Goal: Task Accomplishment & Management: Complete application form

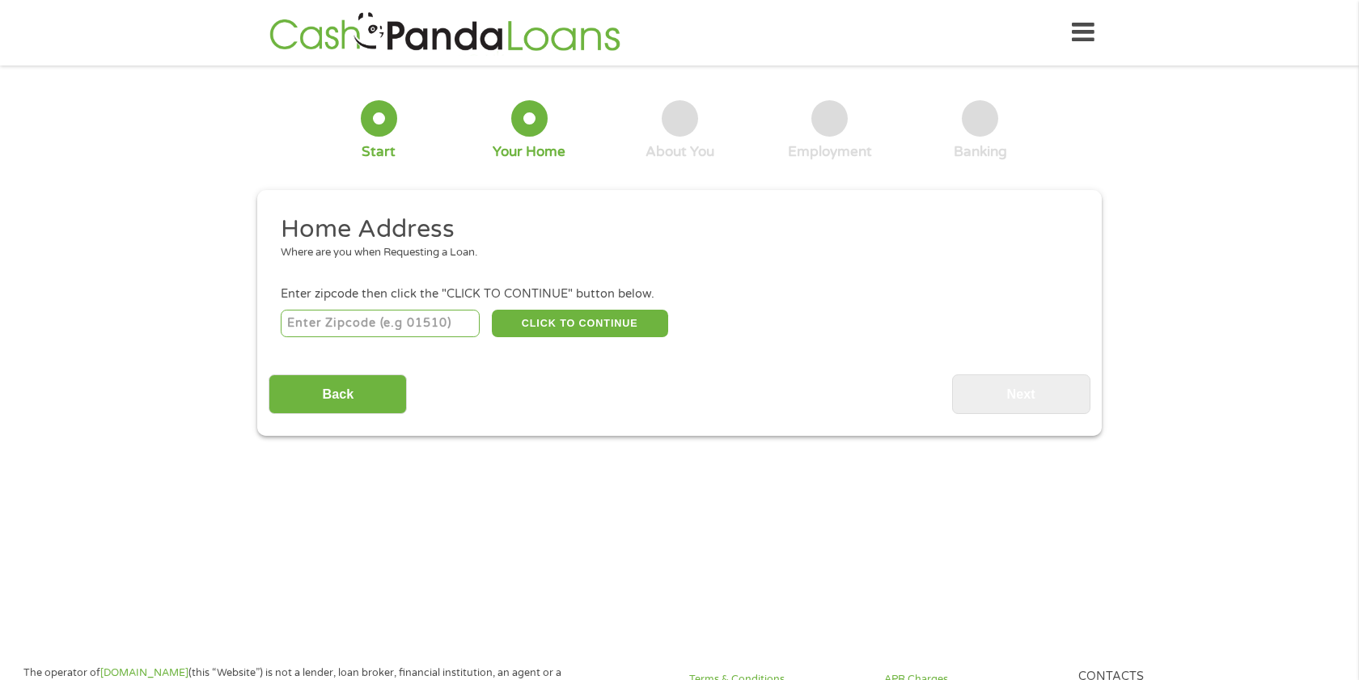
click at [460, 324] on input "number" at bounding box center [381, 324] width 200 height 28
type input "22312"
click at [592, 321] on button "CLICK TO CONTINUE" at bounding box center [580, 324] width 176 height 28
type input "22312"
type input "[GEOGRAPHIC_DATA]"
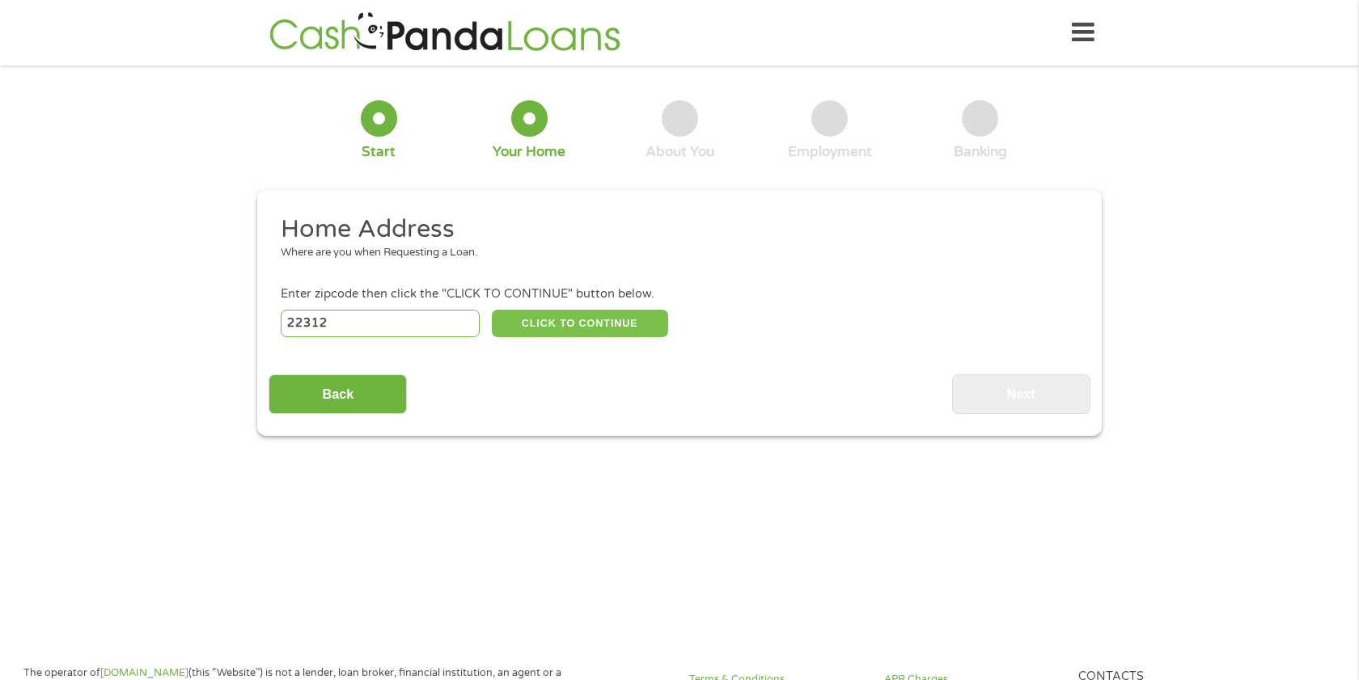
select select "[US_STATE]"
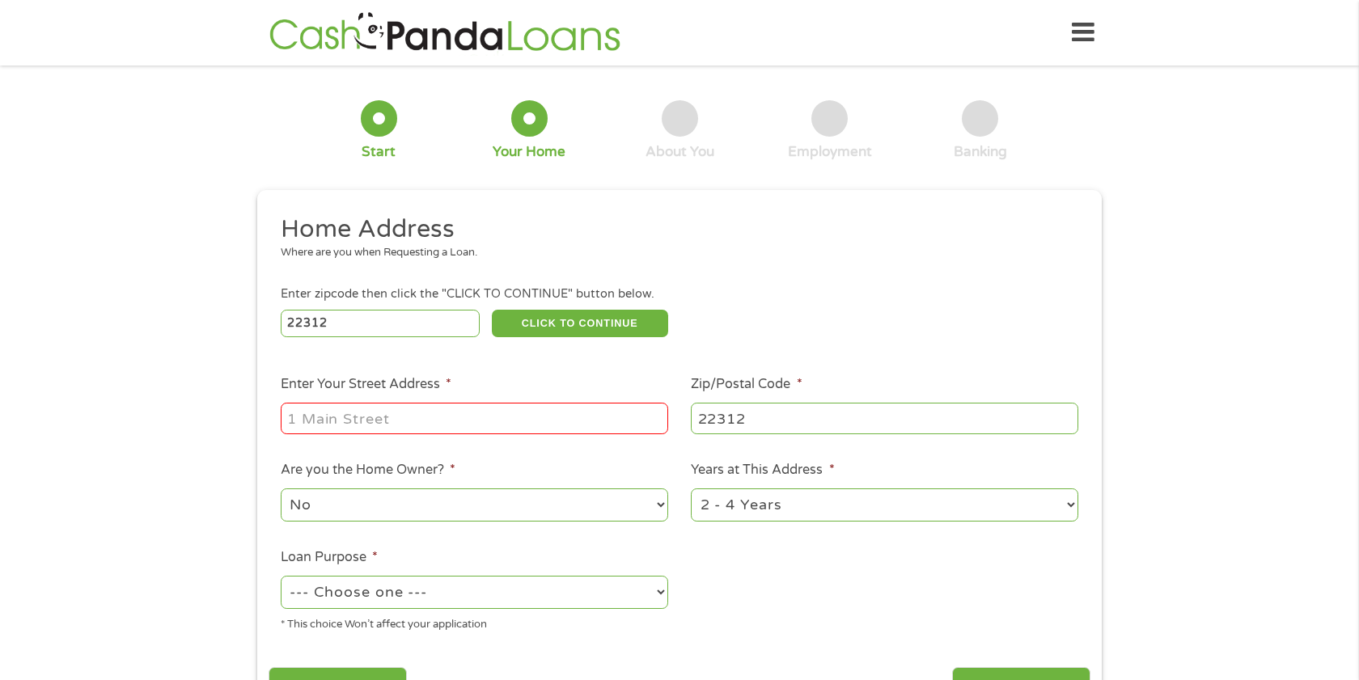
click at [505, 413] on input "Enter Your Street Address *" at bounding box center [475, 418] width 388 height 31
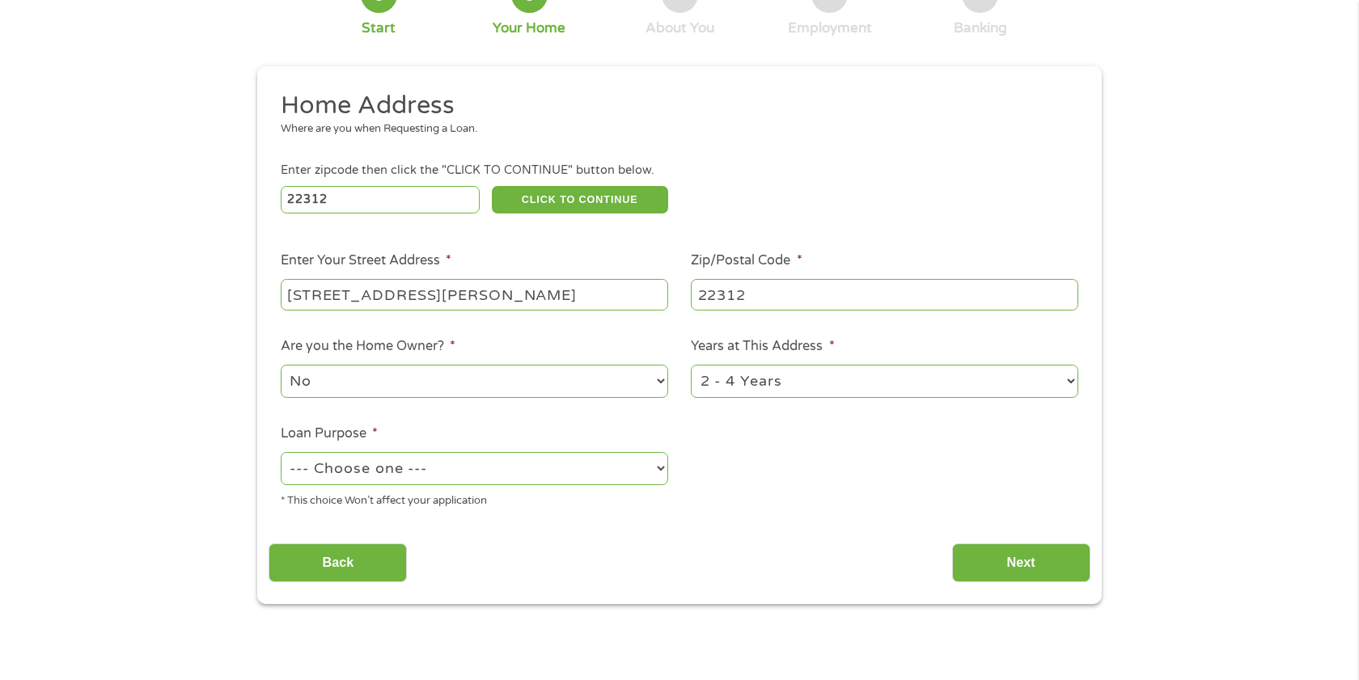
scroll to position [133, 0]
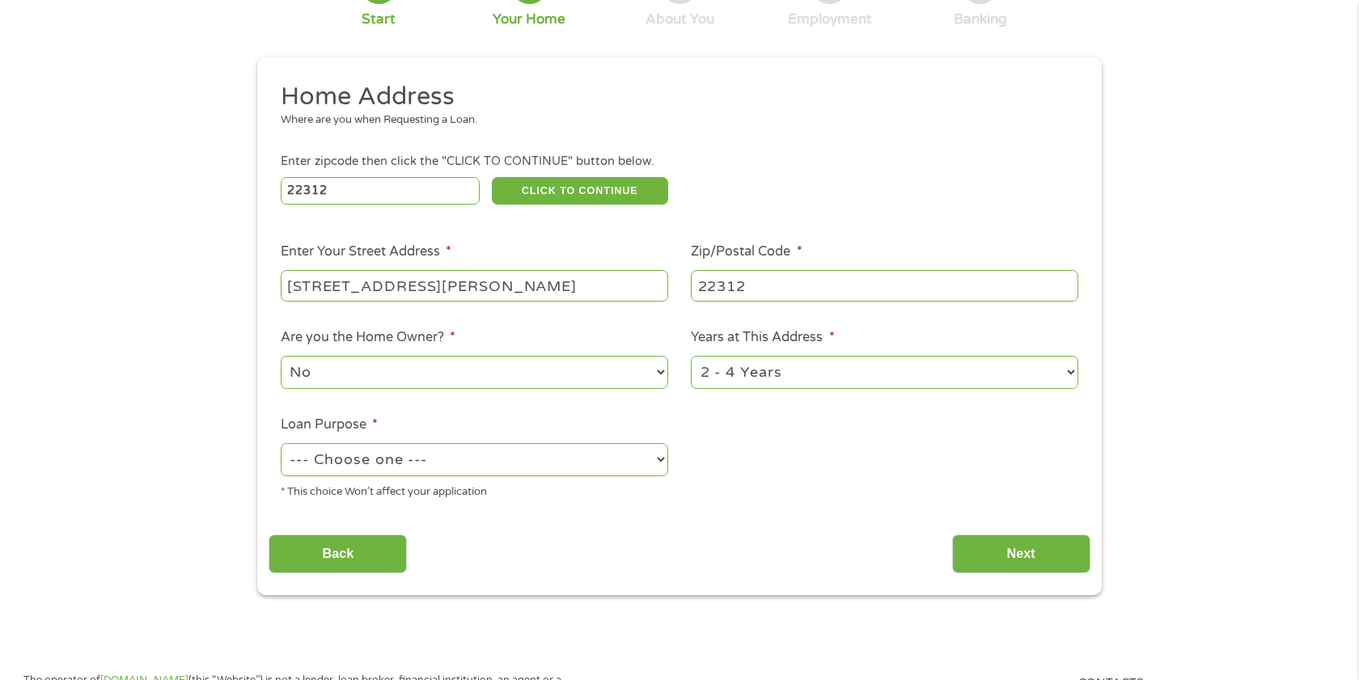
type input "[STREET_ADDRESS][PERSON_NAME]"
click at [585, 378] on select "No Yes" at bounding box center [475, 372] width 388 height 33
select select "yes"
click at [620, 460] on select "--- Choose one --- Pay Bills Debt Consolidation Home Improvement Major Purchase…" at bounding box center [475, 459] width 388 height 33
select select "paybills"
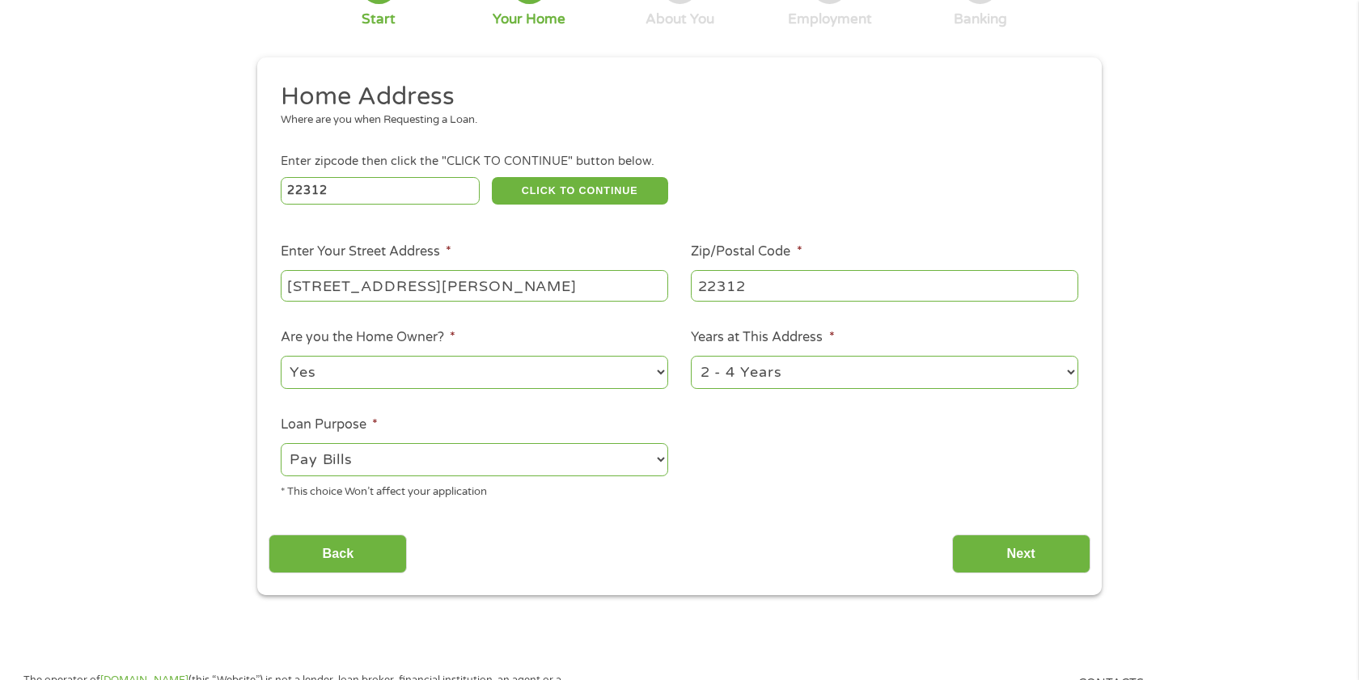
click at [950, 541] on div "Back Next" at bounding box center [679, 548] width 821 height 51
click at [979, 548] on input "Next" at bounding box center [1021, 555] width 138 height 40
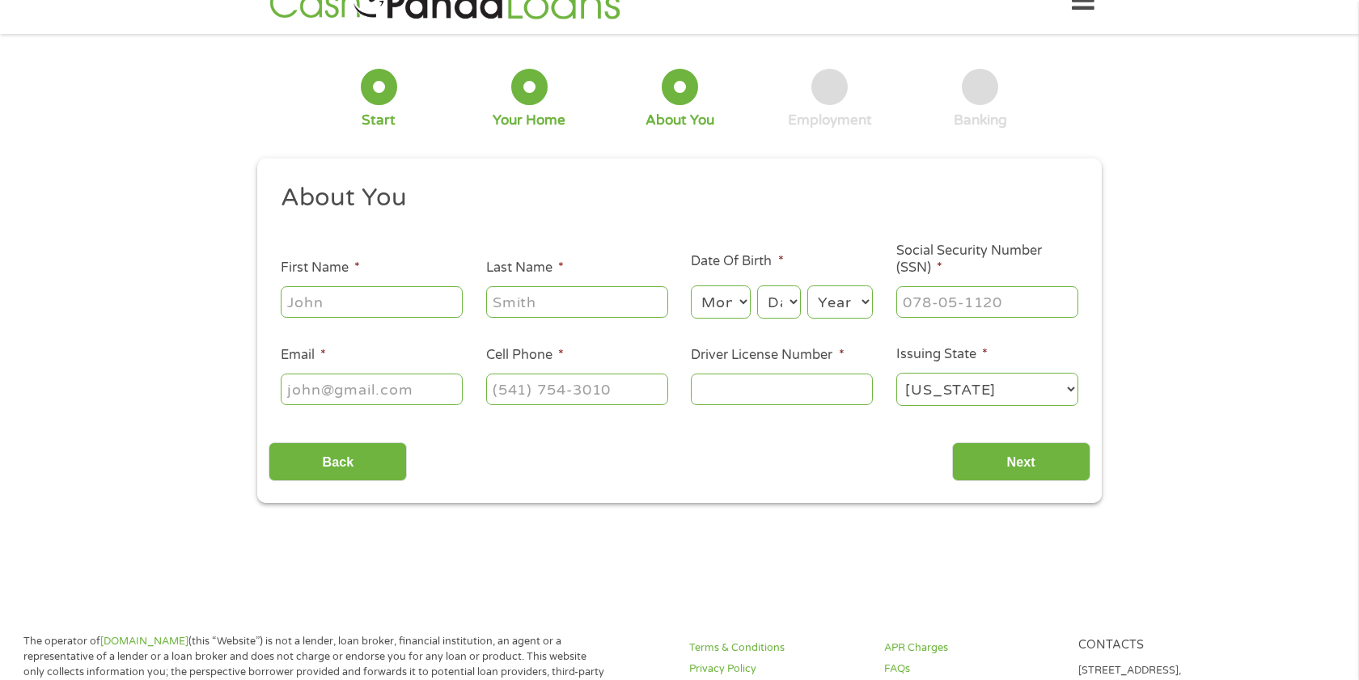
scroll to position [0, 0]
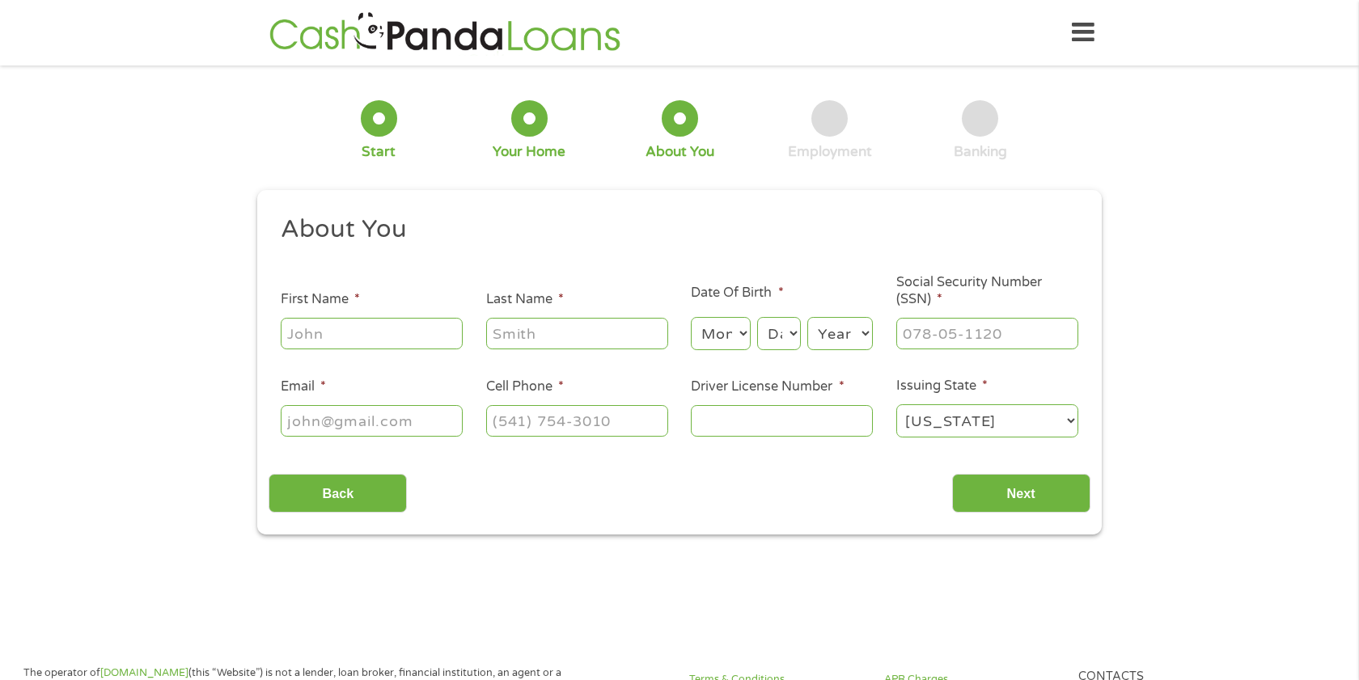
click at [442, 337] on input "First Name *" at bounding box center [372, 333] width 182 height 31
type input "[PERSON_NAME]"
select select "1"
select select "17"
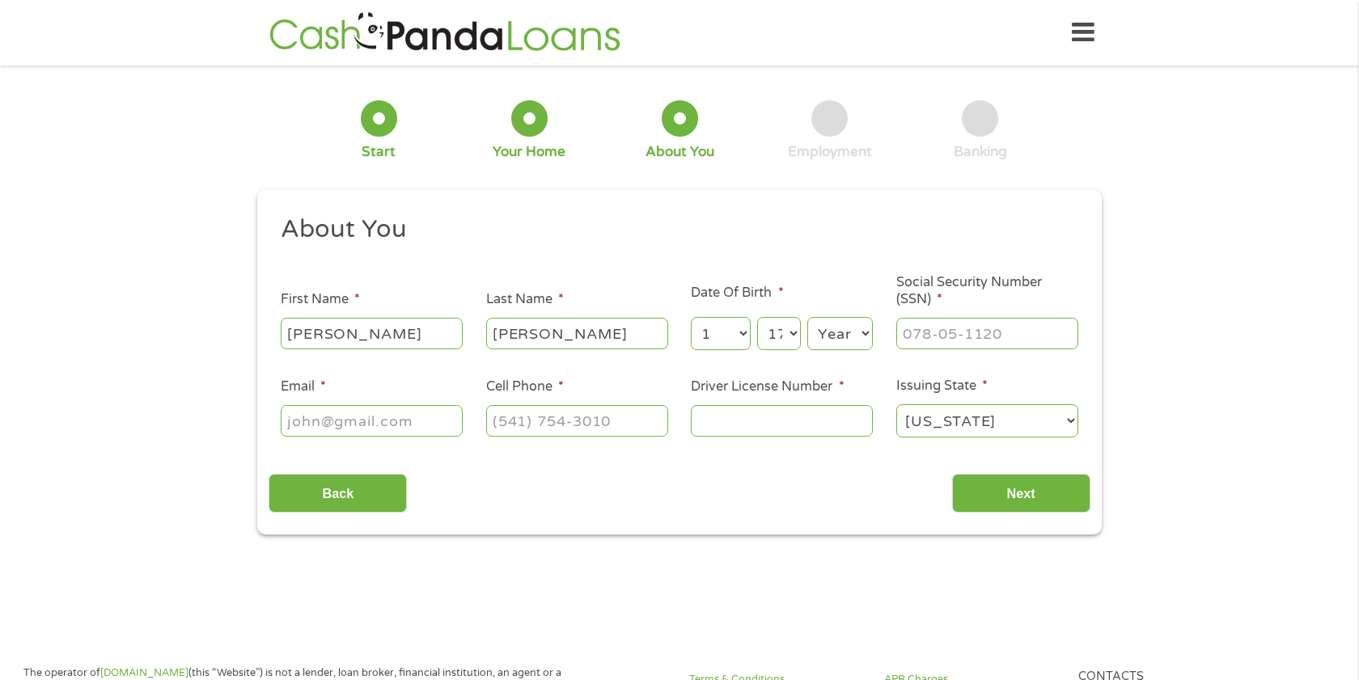
select select "1984"
click at [972, 334] on input "___-__-____" at bounding box center [987, 333] width 182 height 31
type input "212-27-3586"
click at [365, 428] on input "Email *" at bounding box center [372, 420] width 182 height 31
type input "[PERSON_NAME][EMAIL_ADDRESS][PERSON_NAME][DOMAIN_NAME]"
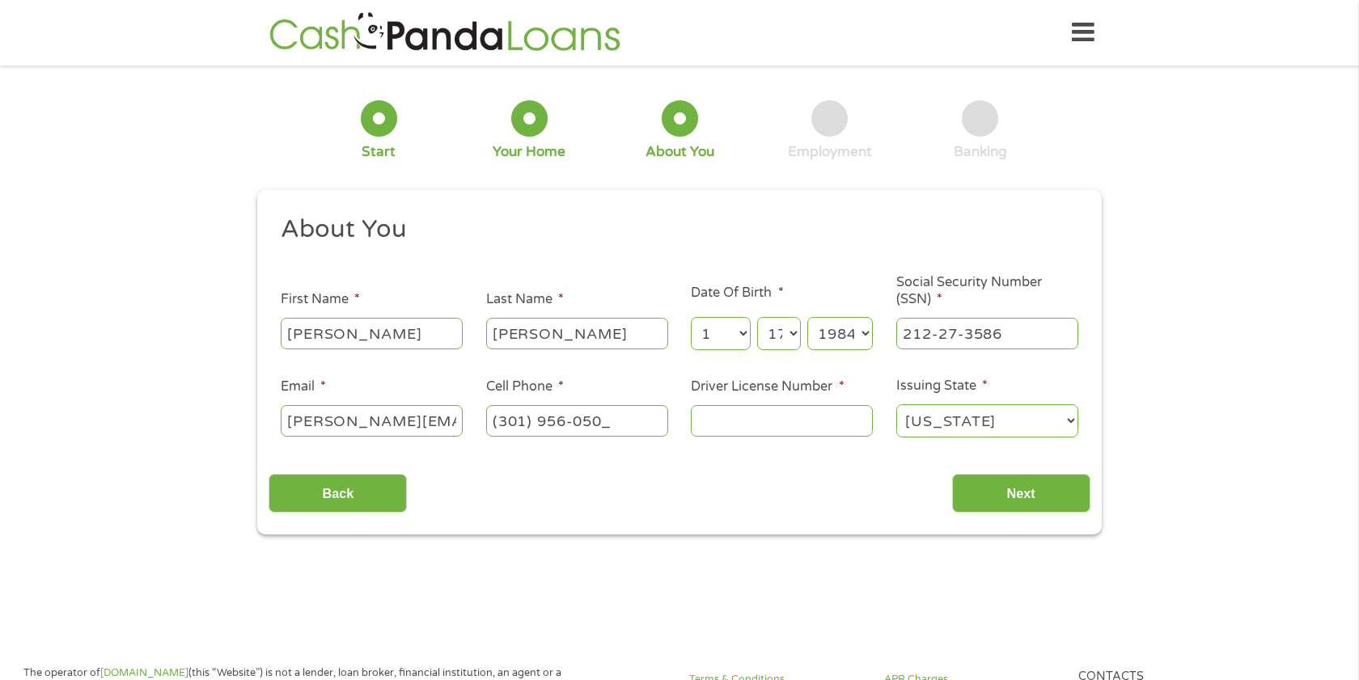
type input "[PHONE_NUMBER]"
type input "B61469533"
click at [995, 502] on input "Next" at bounding box center [1021, 494] width 138 height 40
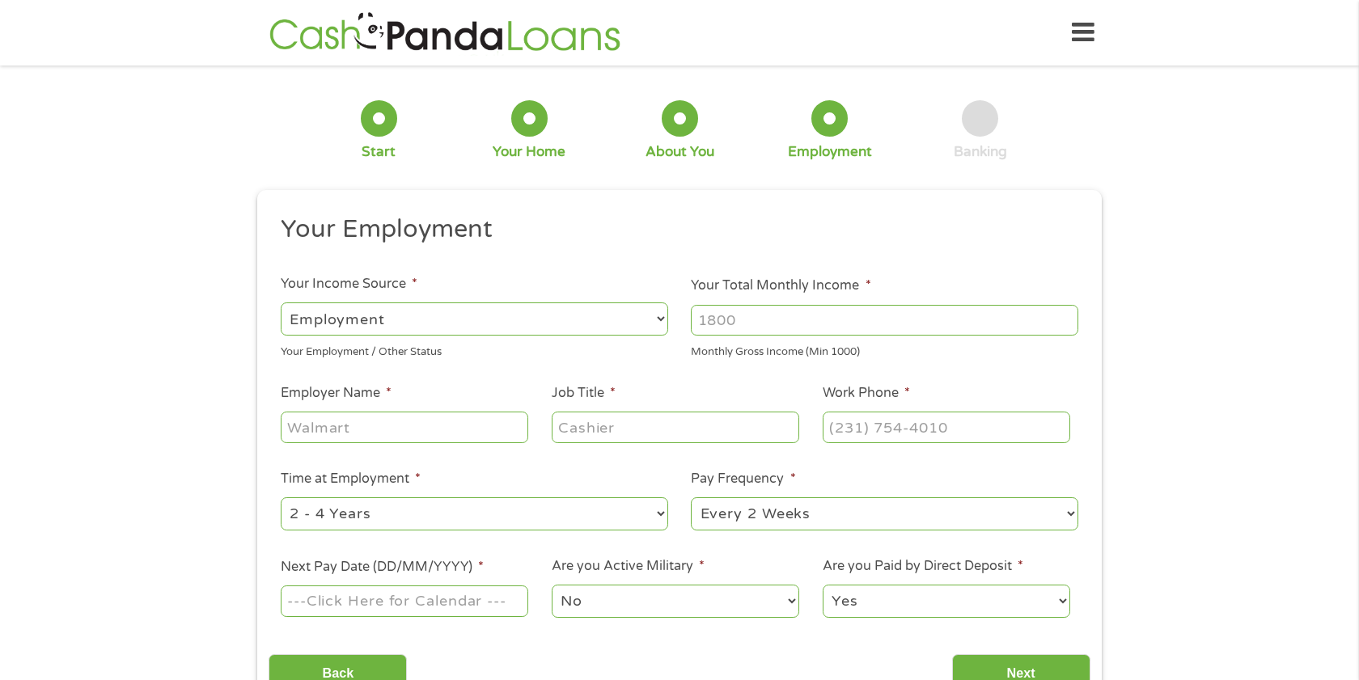
click at [434, 293] on li "Your Income Source * --- Choose one --- Employment [DEMOGRAPHIC_DATA] Benefits …" at bounding box center [474, 317] width 411 height 86
click at [790, 318] on input "Your Total Monthly Income *" at bounding box center [885, 320] width 388 height 31
type input "4400"
click at [481, 426] on input "Employer Name *" at bounding box center [405, 427] width 248 height 31
type input "DHS"
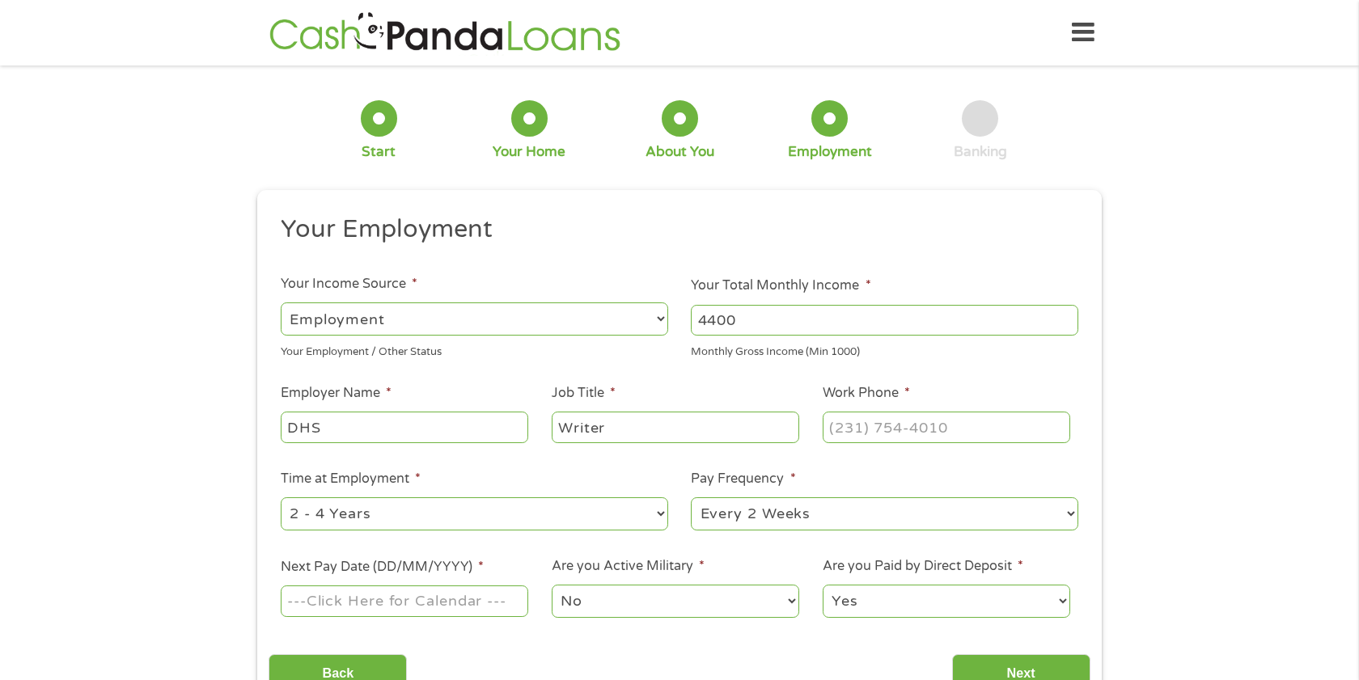
type input "Writer"
type input "[PHONE_NUMBER]"
click at [584, 524] on select "--- Choose one --- 1 Year or less 1 - 2 Years 2 - 4 Years Over 4 Years" at bounding box center [475, 514] width 388 height 33
select select "60months"
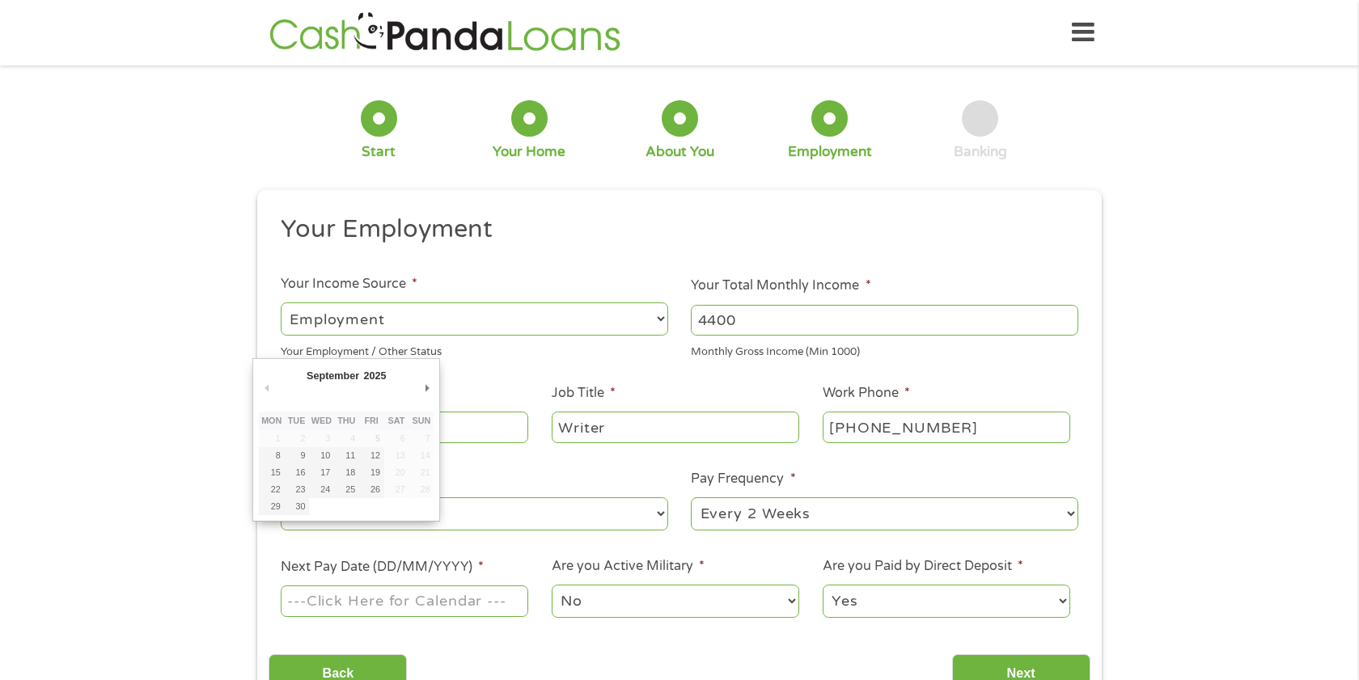
click at [472, 594] on input "Next Pay Date (DD/MM/YYYY) *" at bounding box center [405, 601] width 248 height 31
type input "[DATE]"
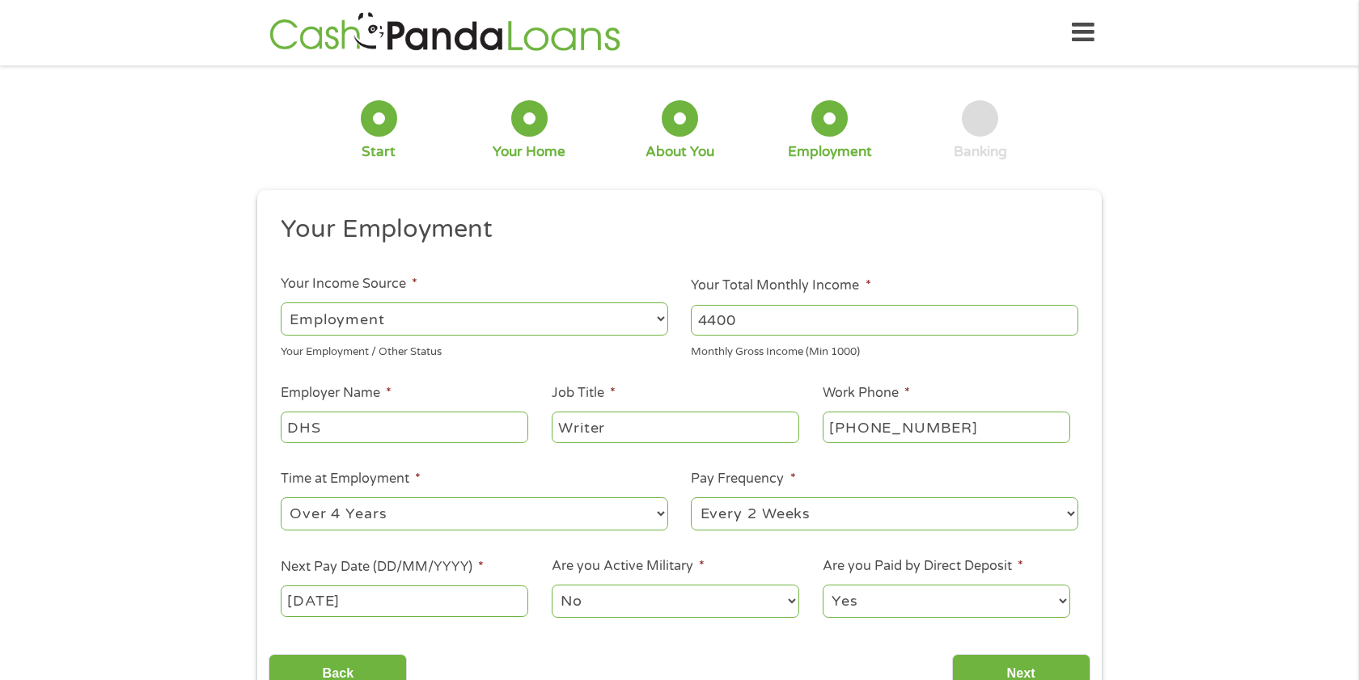
click at [725, 612] on select "No Yes" at bounding box center [676, 601] width 248 height 33
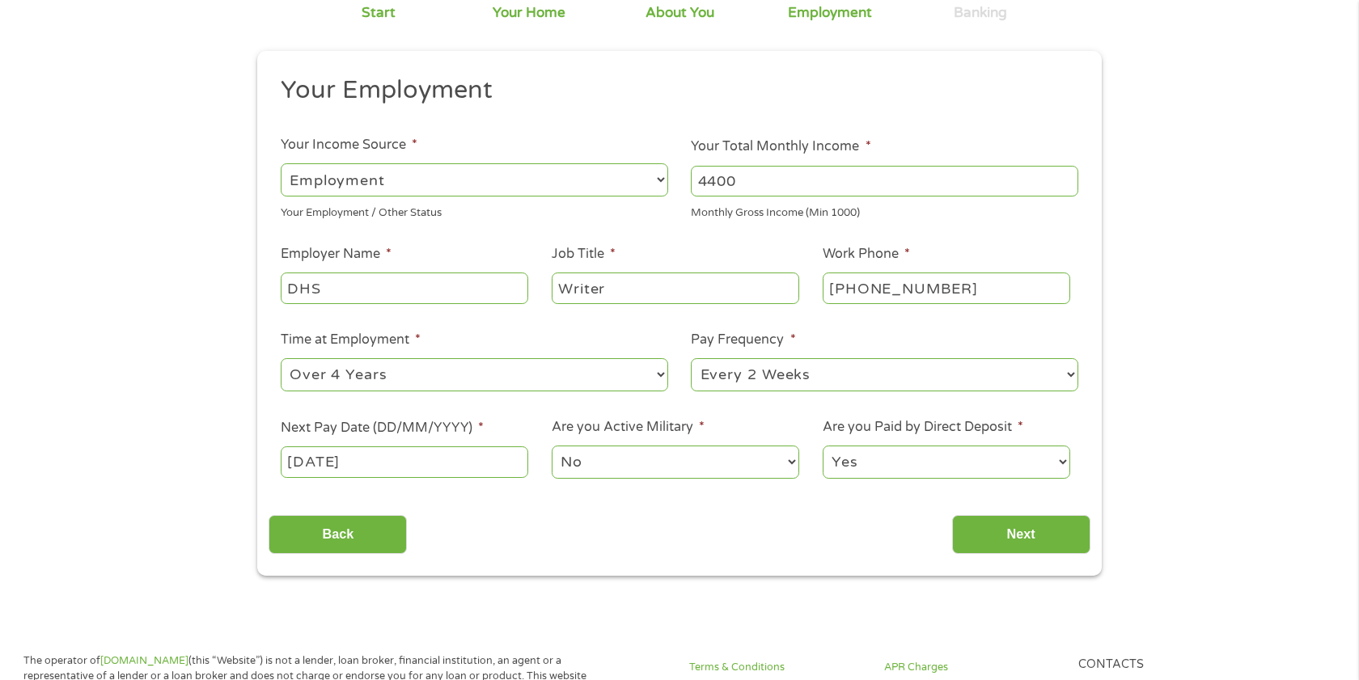
scroll to position [205, 0]
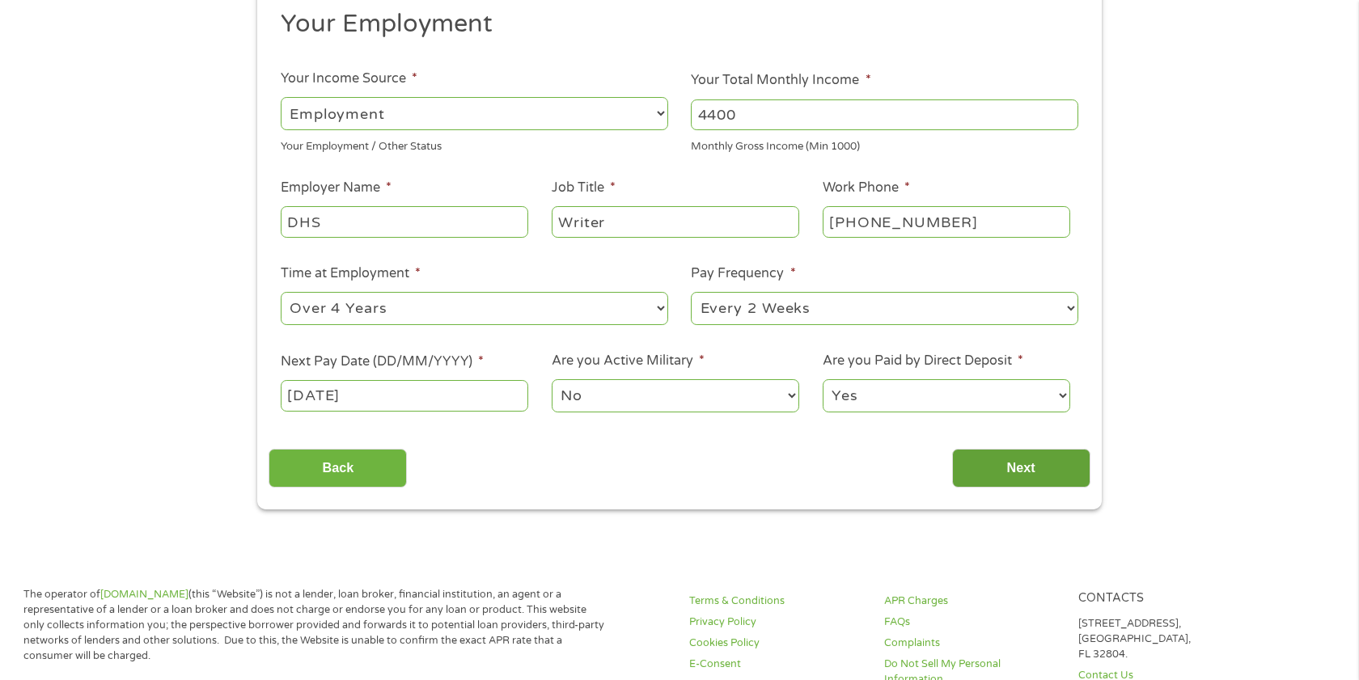
click at [1032, 464] on input "Next" at bounding box center [1021, 469] width 138 height 40
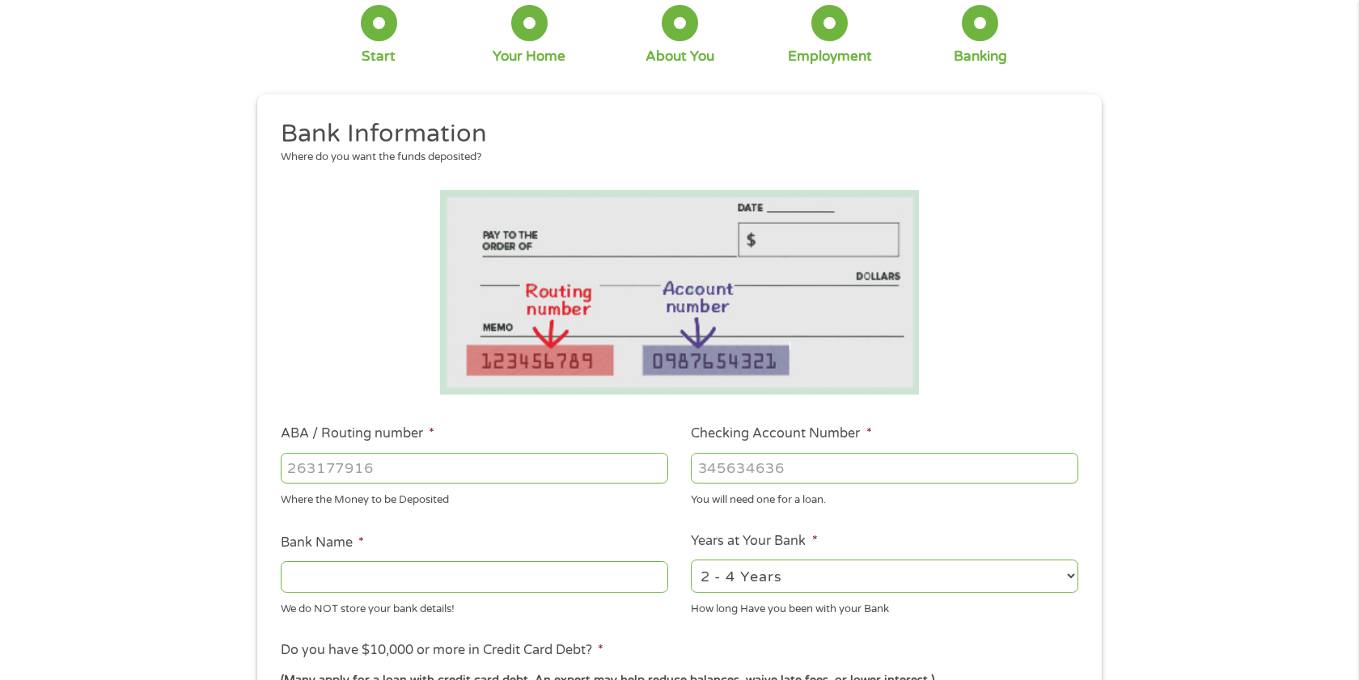
scroll to position [107, 0]
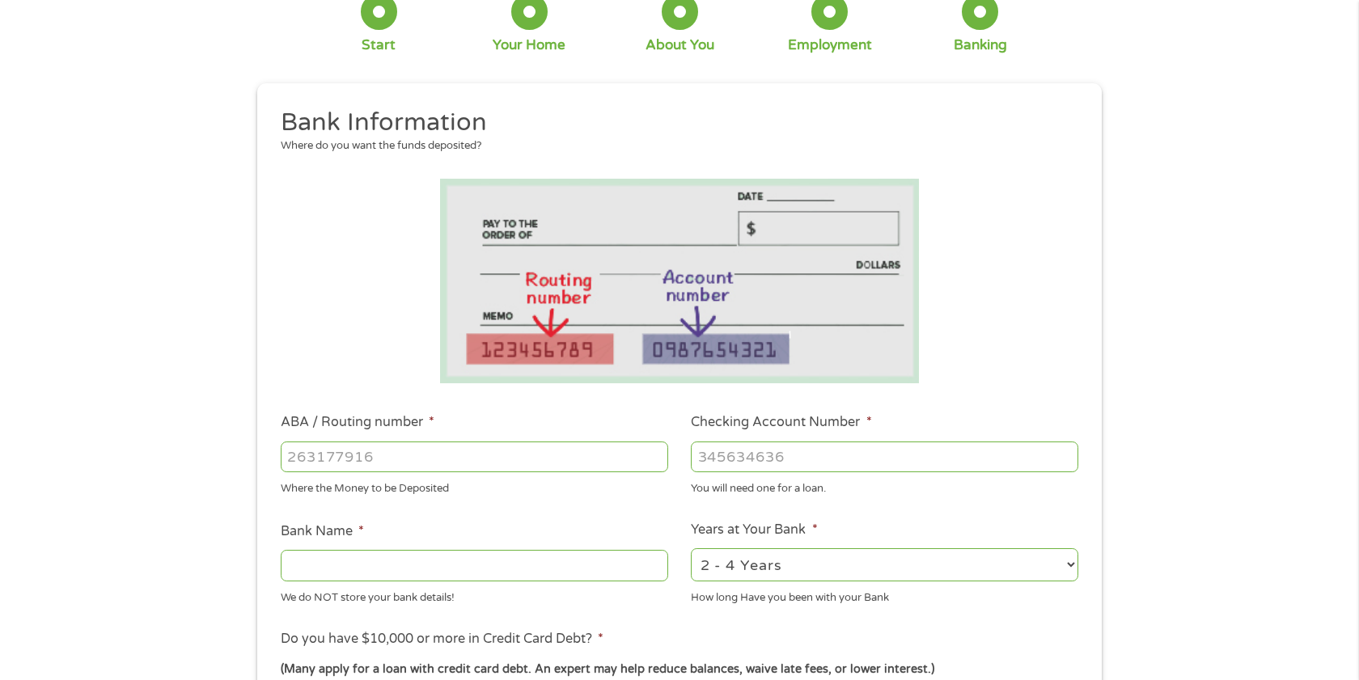
click at [465, 457] on input "ABA / Routing number *" at bounding box center [475, 457] width 388 height 31
type input "055003201"
type input "[PERSON_NAME] FARGO BANK"
type input "5356119866"
click at [409, 525] on li "Bank Name * [PERSON_NAME] FARGO BANK We do NOT store your bank details!" at bounding box center [474, 564] width 411 height 84
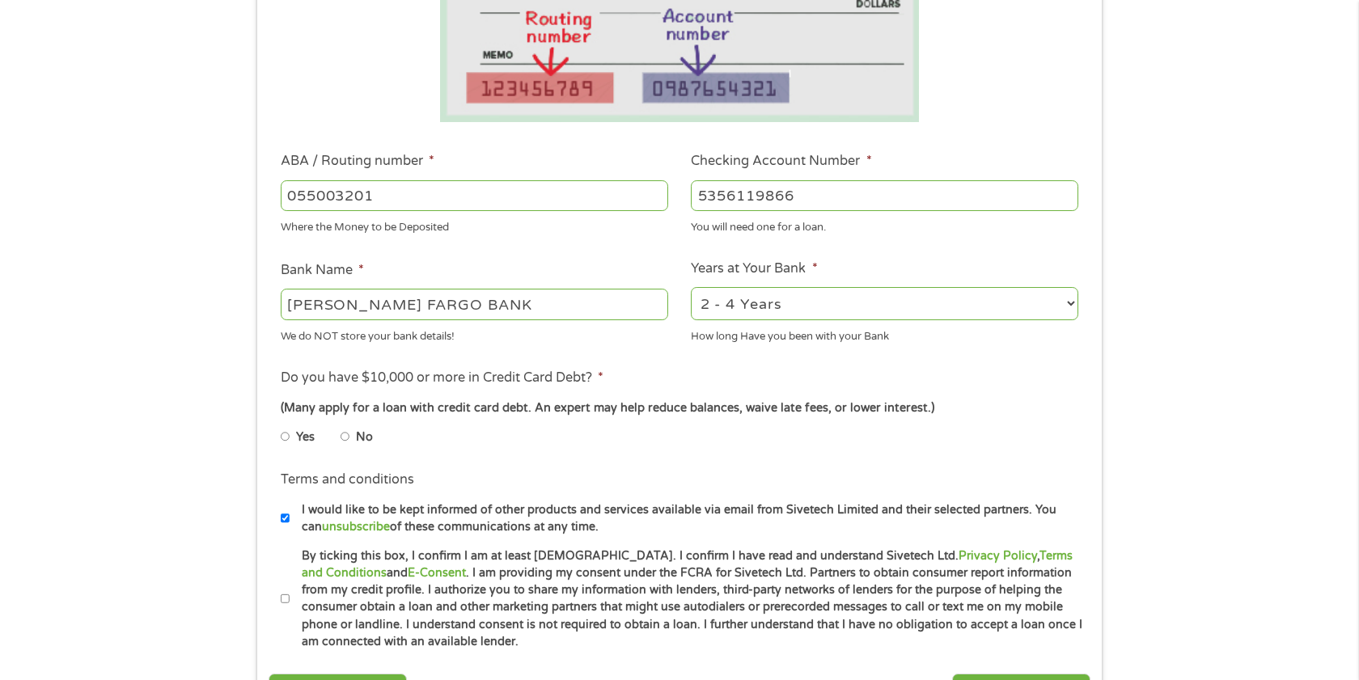
scroll to position [378, 0]
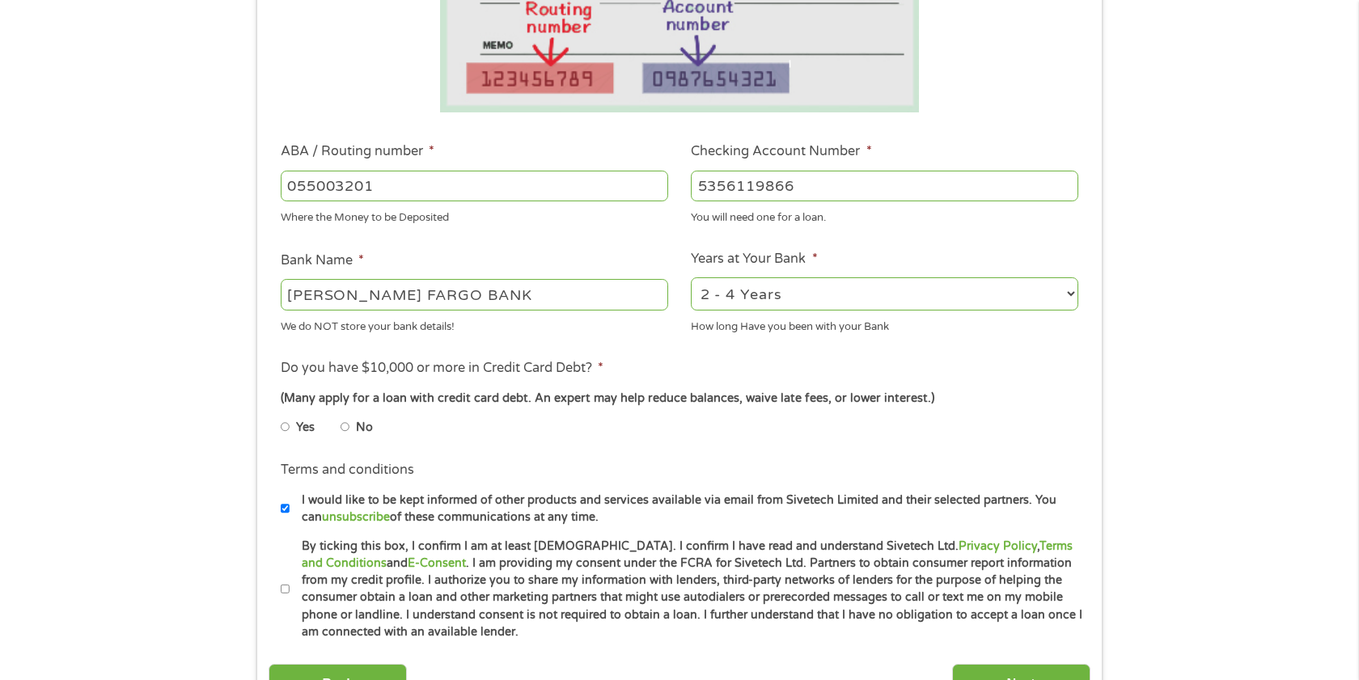
click at [343, 431] on input "No" at bounding box center [346, 427] width 10 height 26
radio input "true"
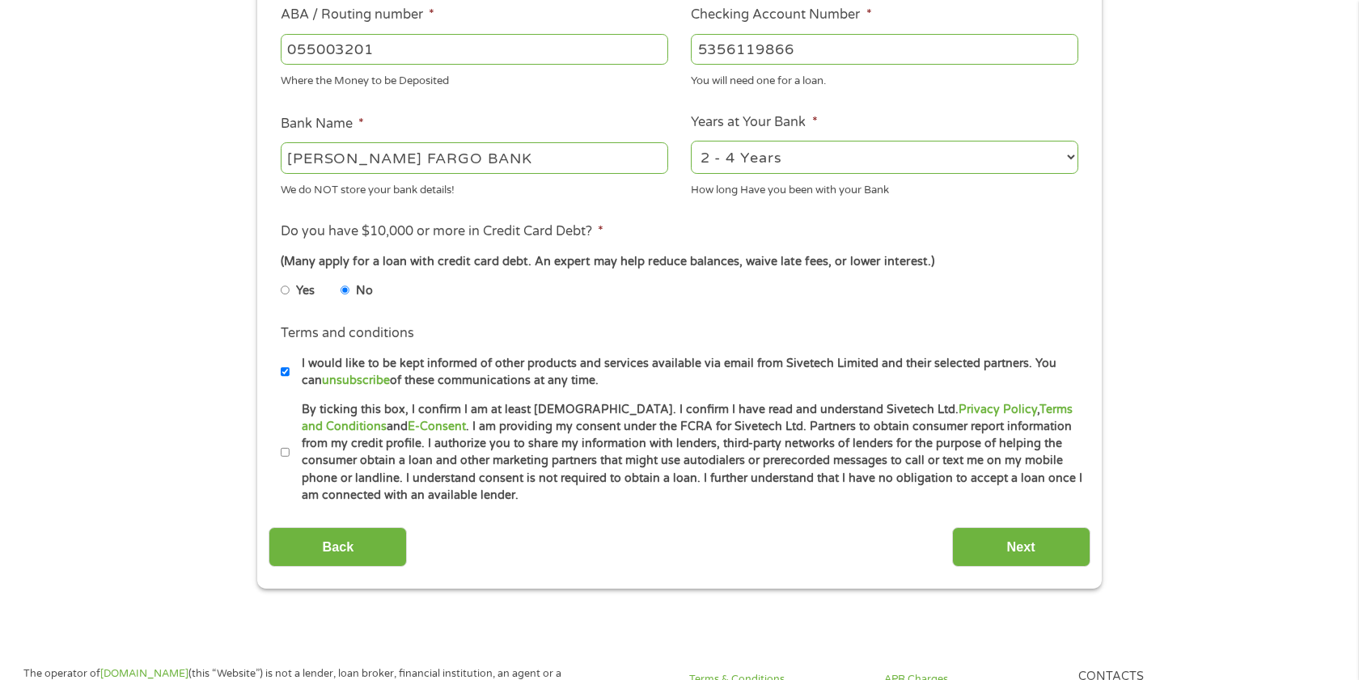
scroll to position [531, 0]
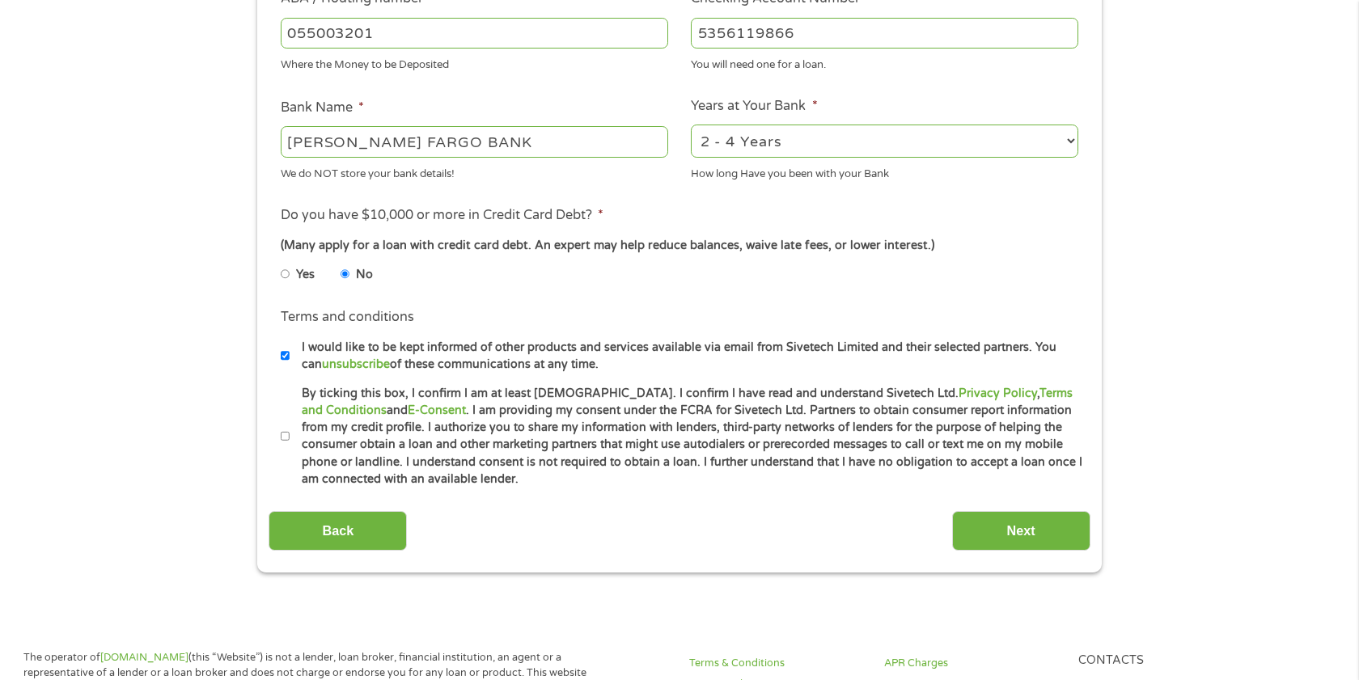
click at [269, 432] on li "Terms and conditions * By ticking this box, I confirm I am at least [DEMOGRAPHI…" at bounding box center [679, 437] width 821 height 104
click at [286, 431] on input "By ticking this box, I confirm I am at least [DEMOGRAPHIC_DATA]. I confirm I ha…" at bounding box center [286, 437] width 10 height 26
checkbox input "true"
click at [281, 357] on input "I would like to be kept informed of other products and services available via e…" at bounding box center [286, 356] width 10 height 26
checkbox input "false"
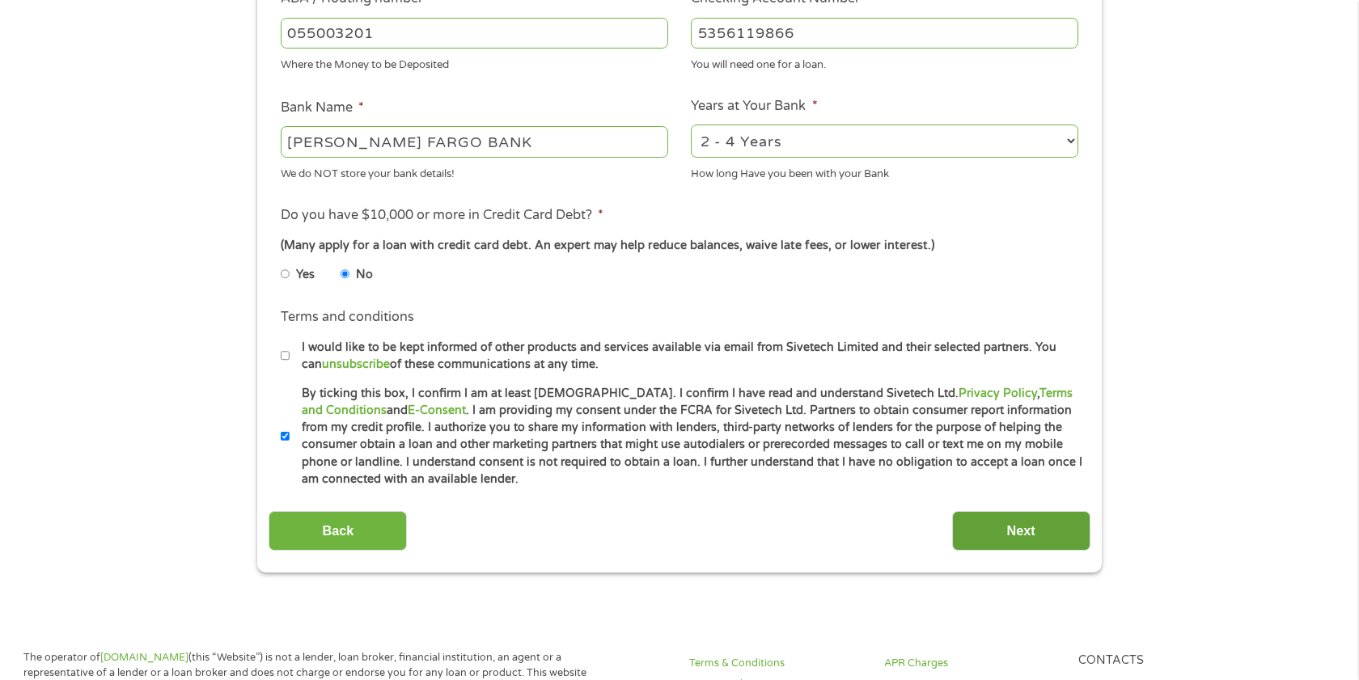
click at [998, 534] on input "Next" at bounding box center [1021, 531] width 138 height 40
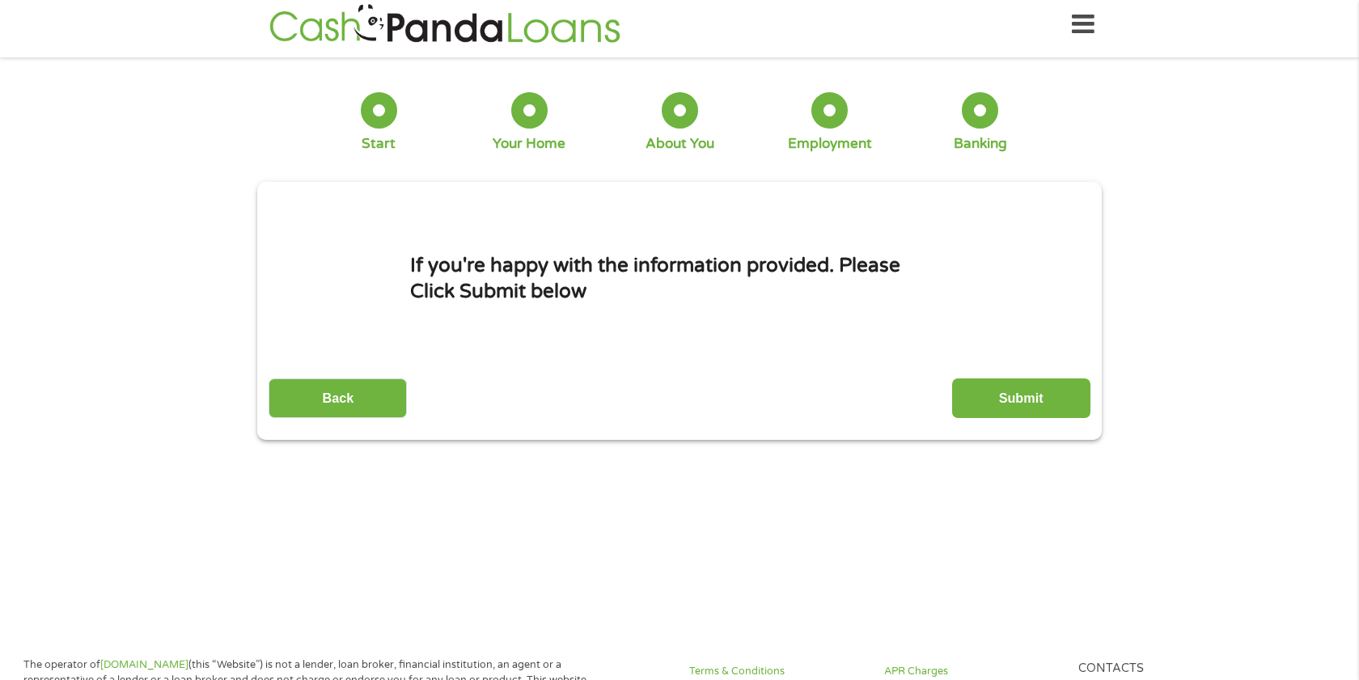
scroll to position [0, 0]
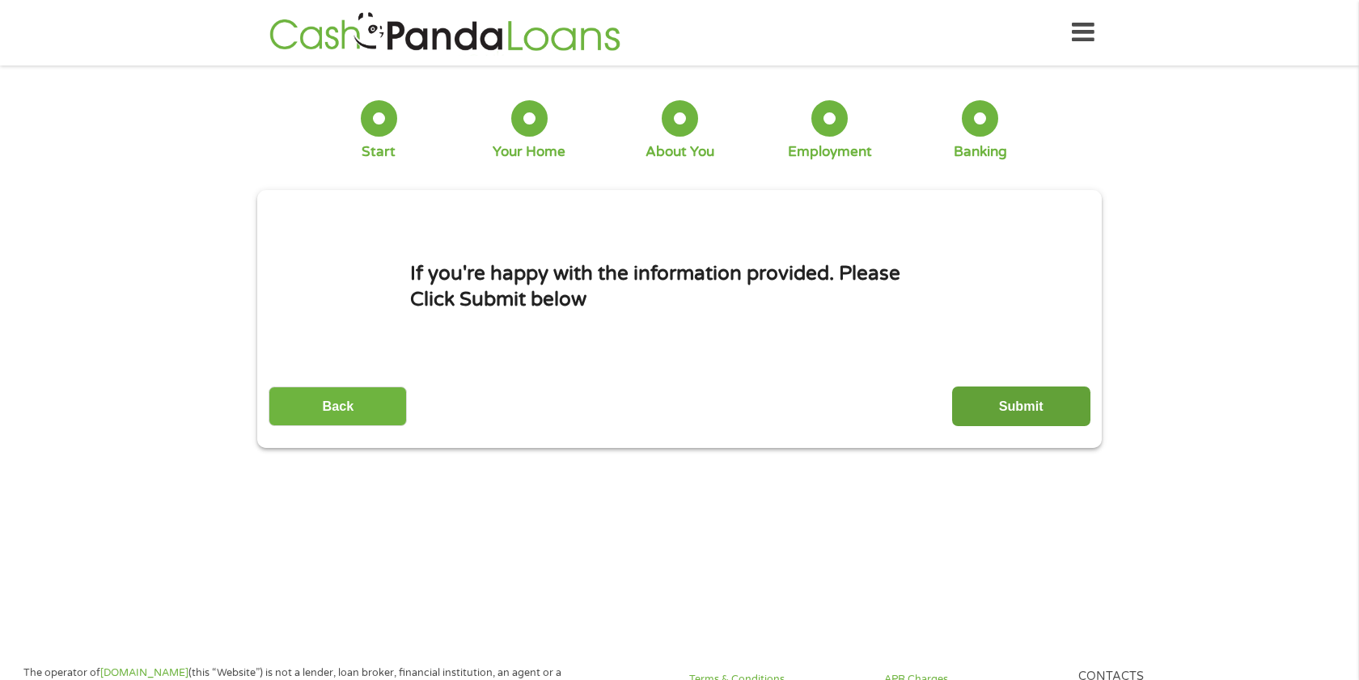
click at [1025, 391] on input "Submit" at bounding box center [1021, 407] width 138 height 40
